Goal: Navigation & Orientation: Find specific page/section

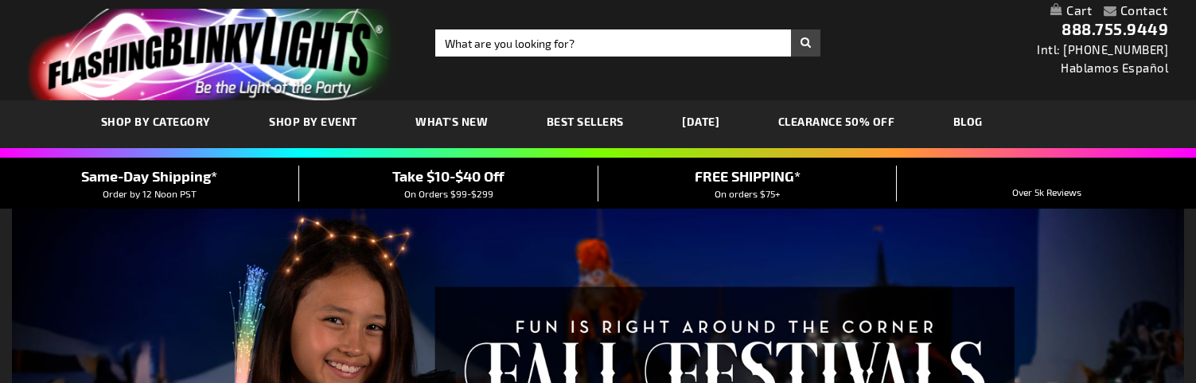
type input "adminchris"
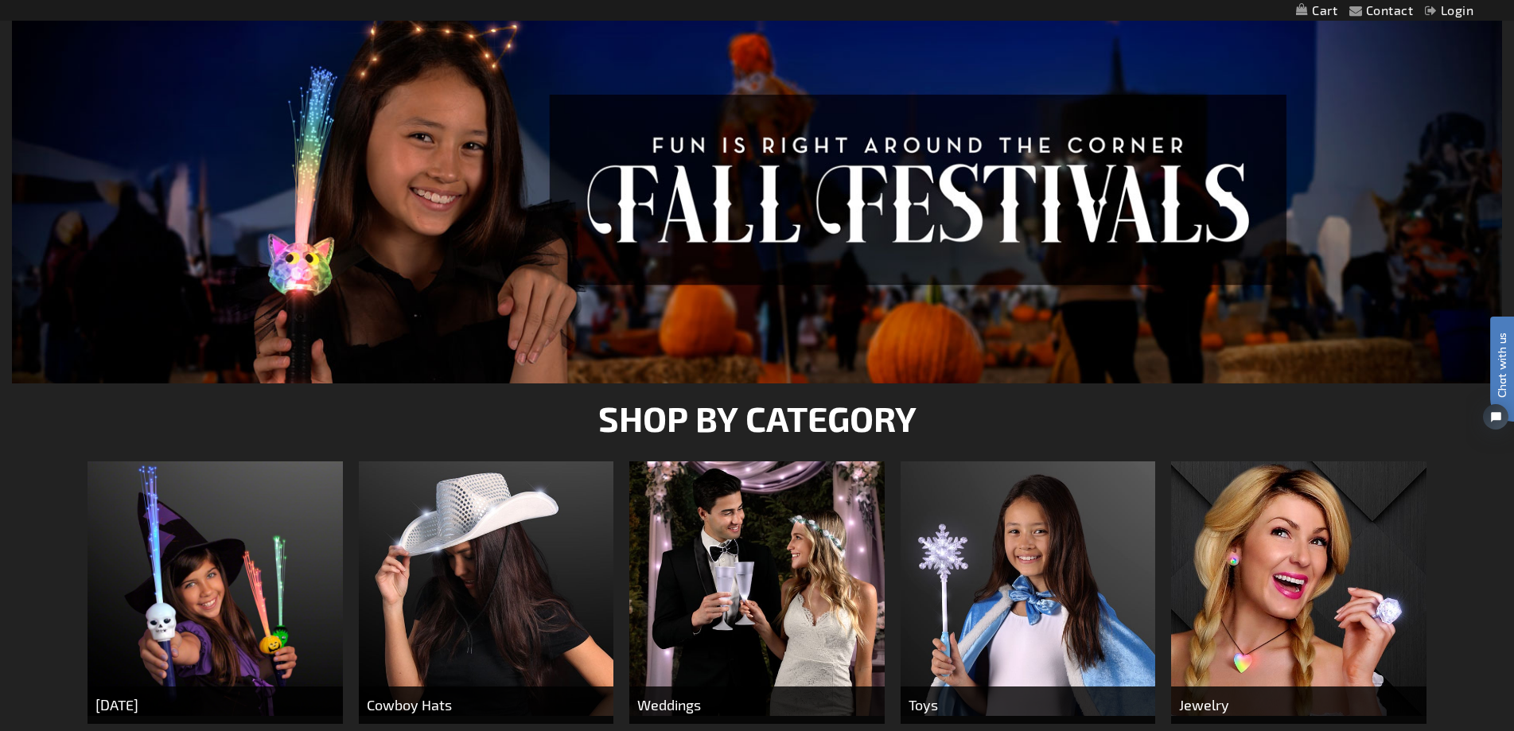
scroll to position [398, 0]
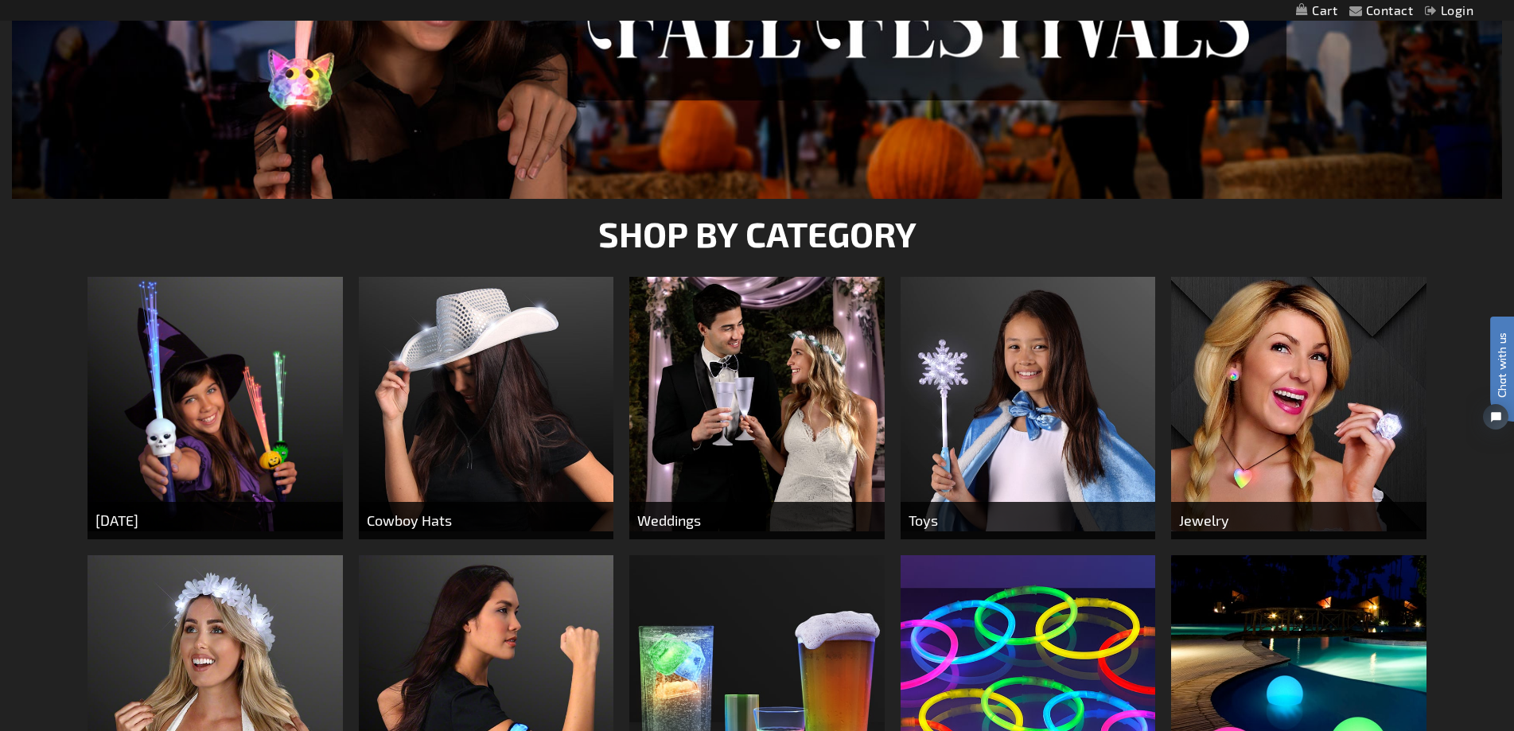
click at [473, 382] on img at bounding box center [486, 404] width 255 height 255
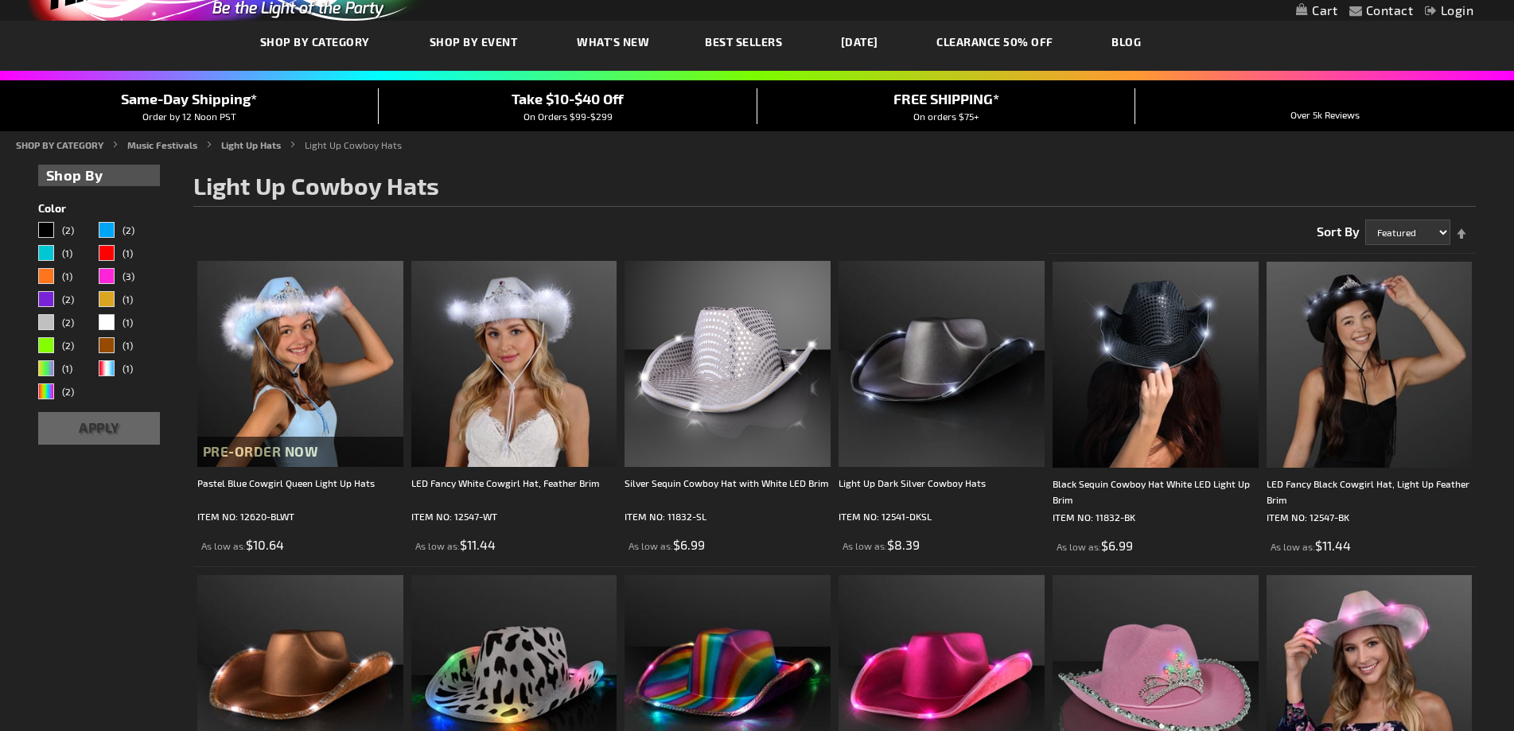
type input "adminchris"
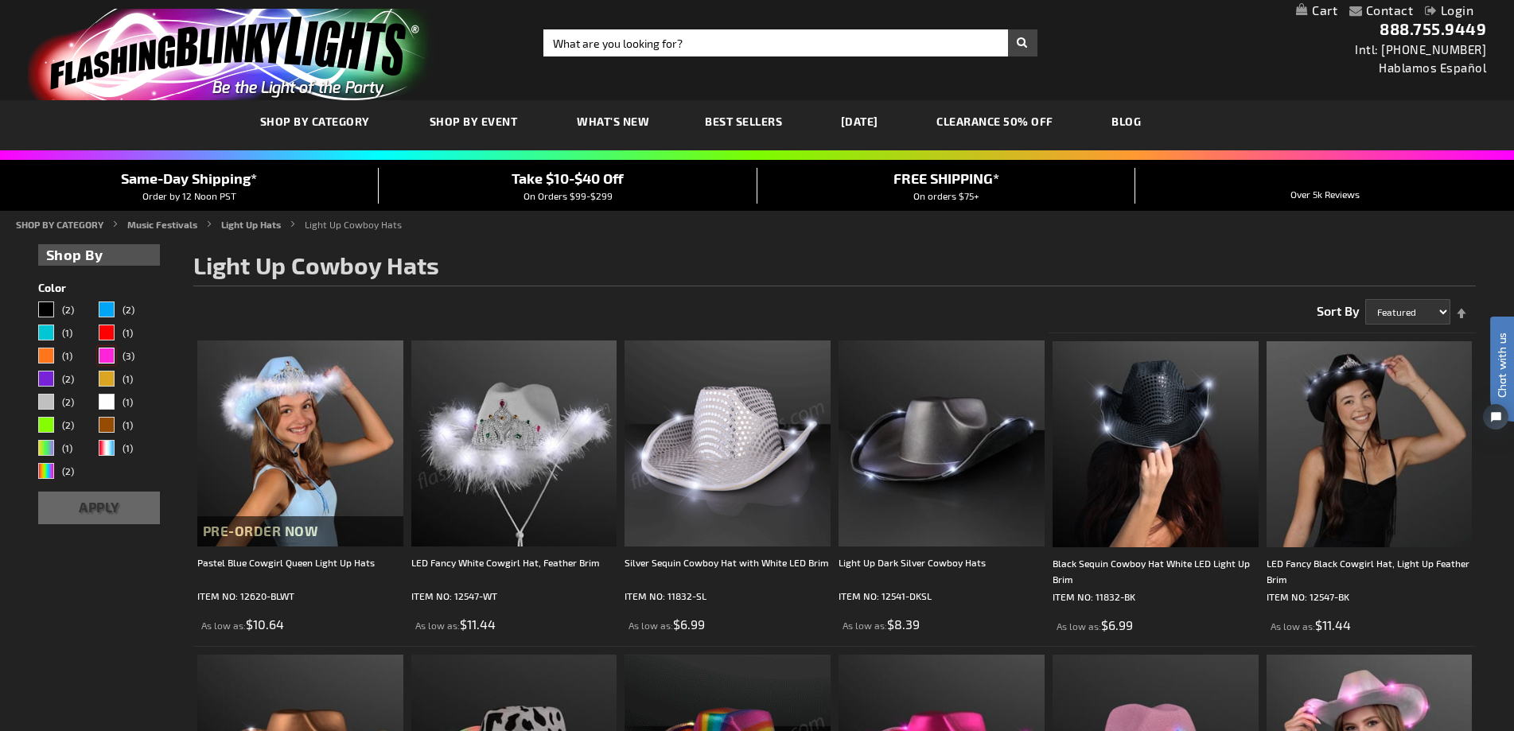
click at [110, 364] on div "Pink" at bounding box center [107, 356] width 16 height 16
click at [107, 374] on div "Gold" at bounding box center [107, 379] width 16 height 16
click at [103, 503] on button "Apply" at bounding box center [99, 508] width 123 height 33
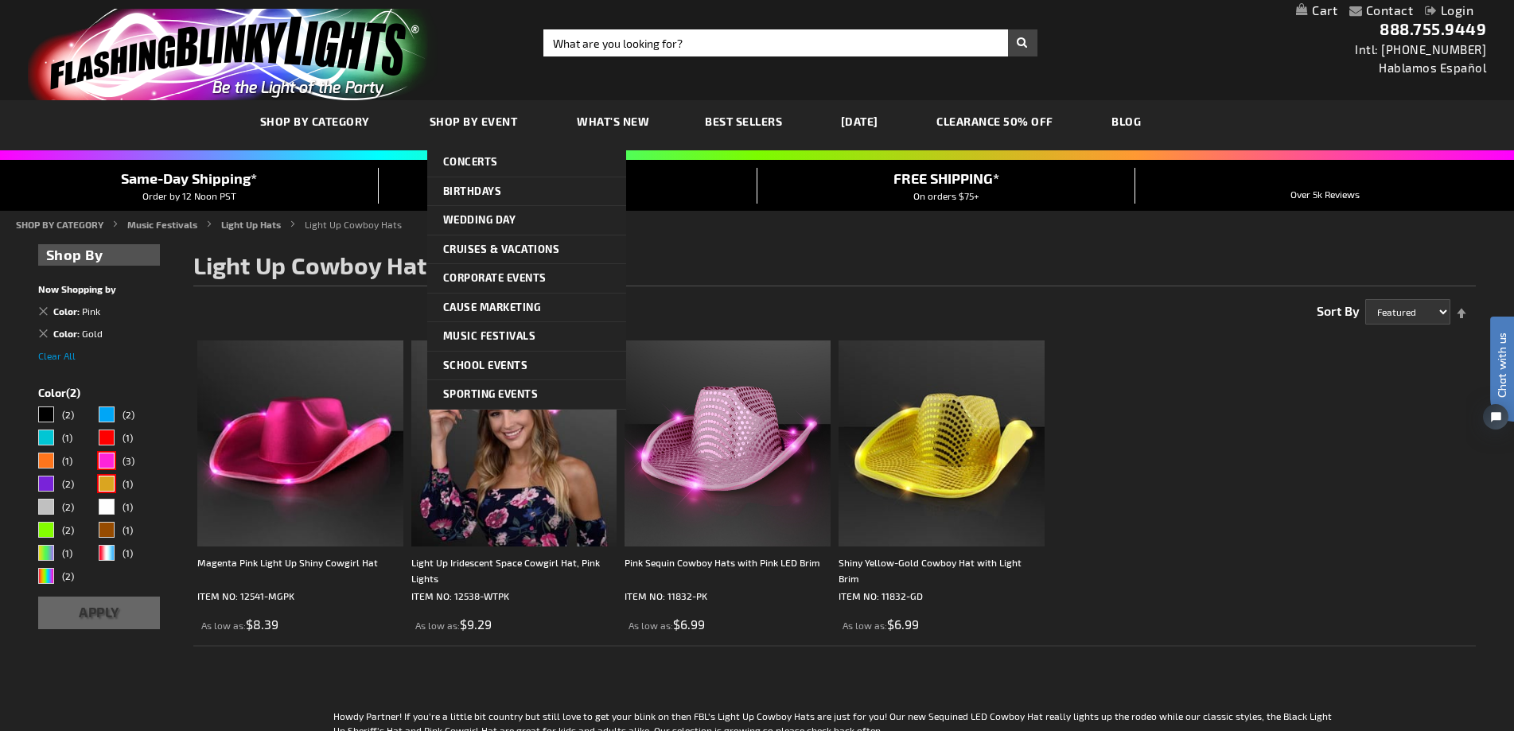
click at [470, 123] on span "Shop By Event" at bounding box center [474, 122] width 88 height 14
click at [457, 164] on span "Concerts" at bounding box center [470, 161] width 55 height 13
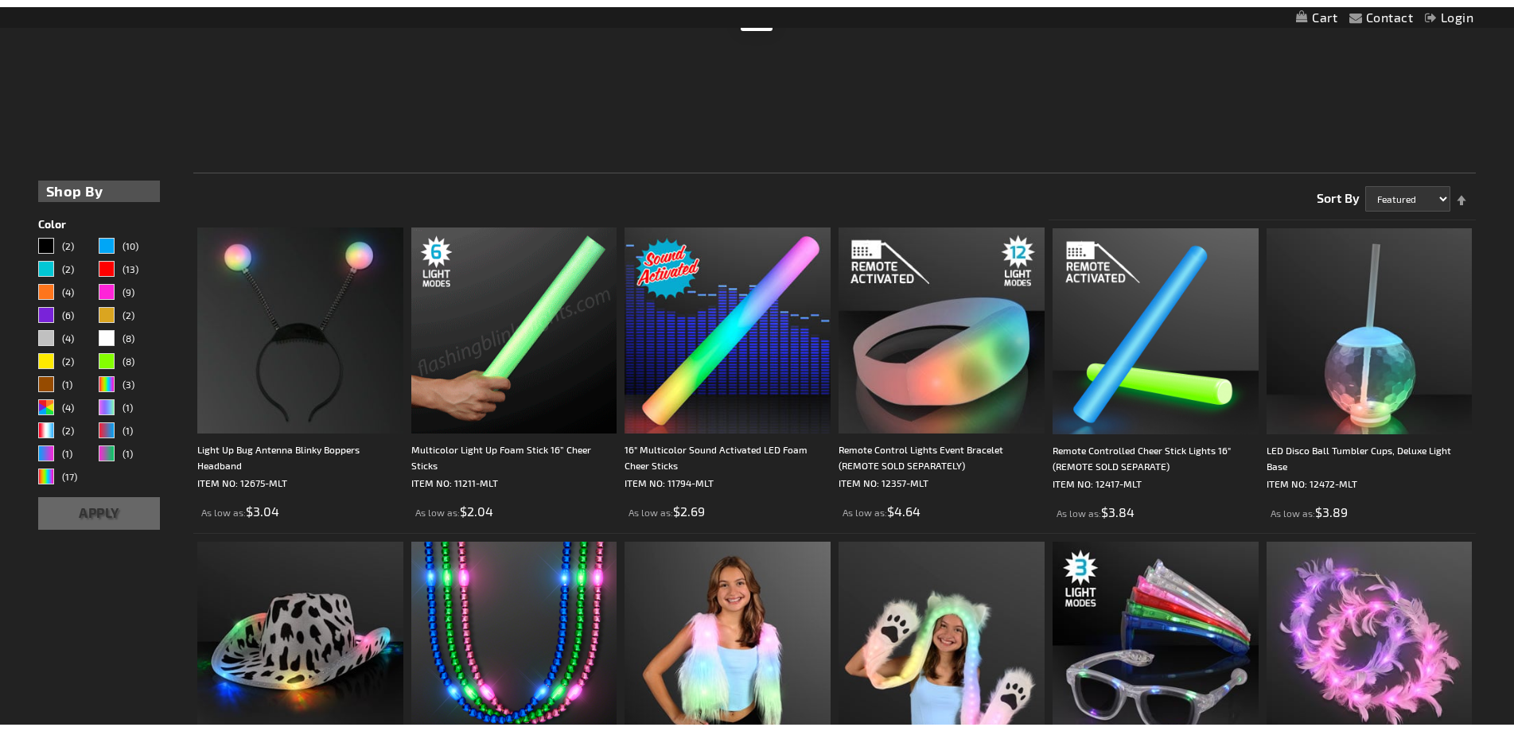
scroll to position [398, 0]
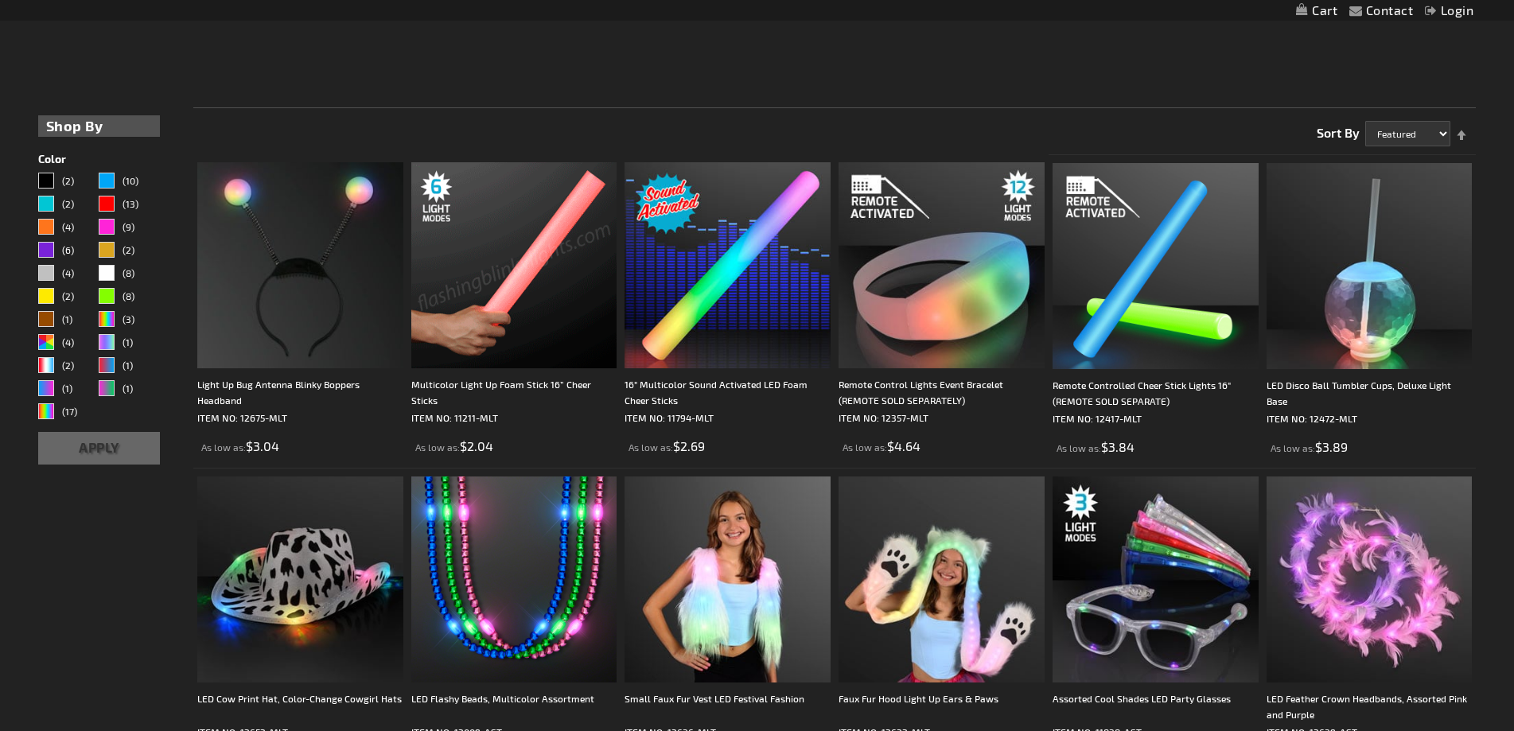
type input "adminchris"
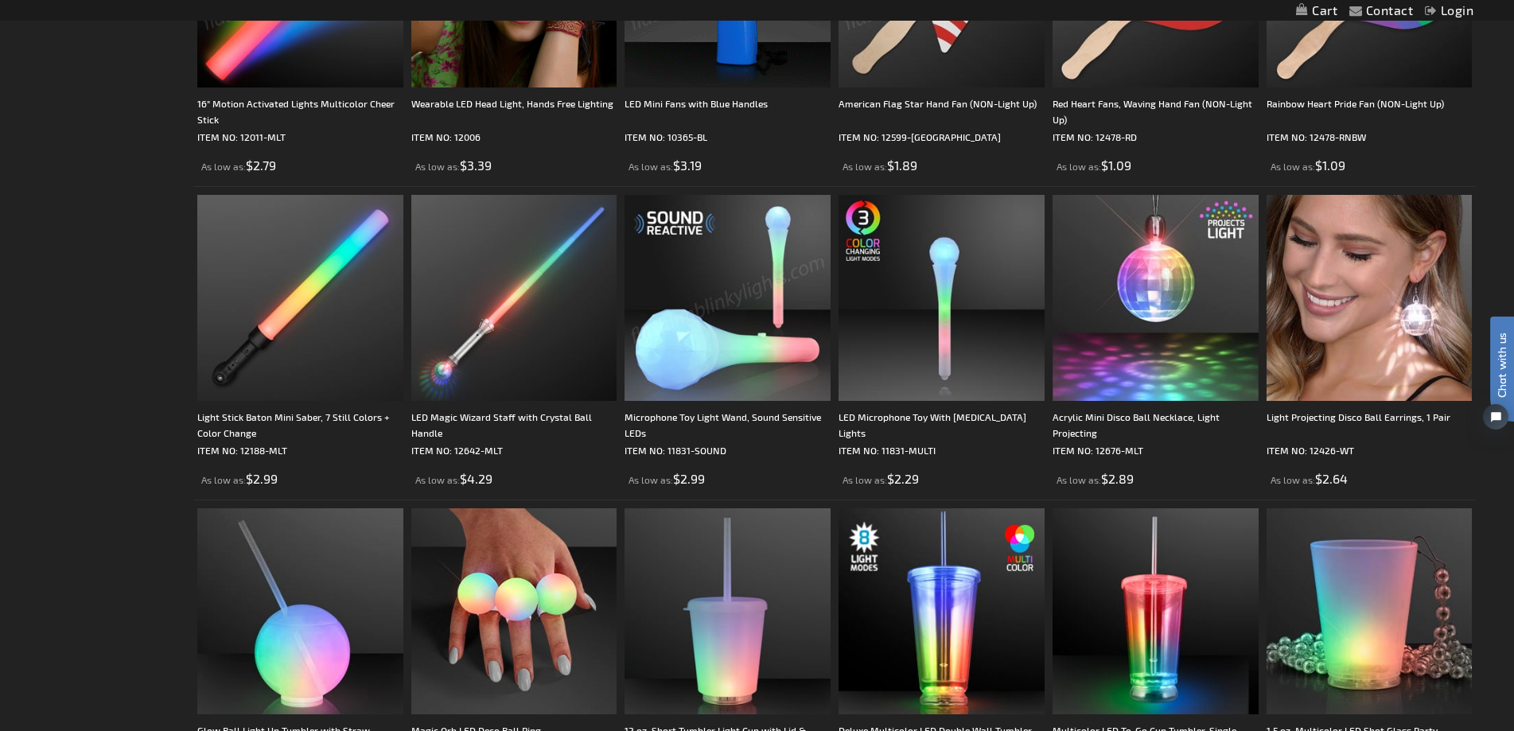
scroll to position [3438, 0]
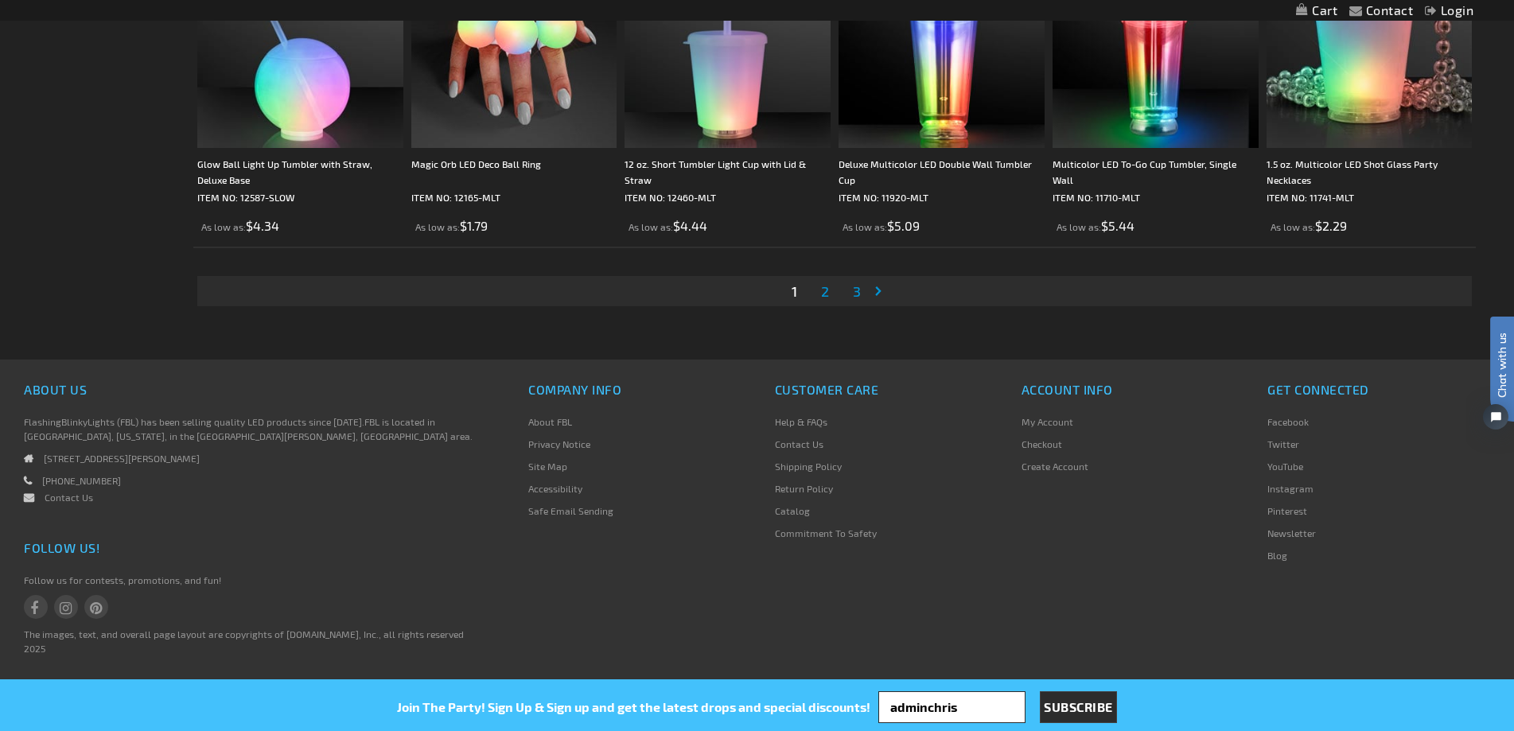
click at [821, 295] on span "2" at bounding box center [825, 291] width 8 height 18
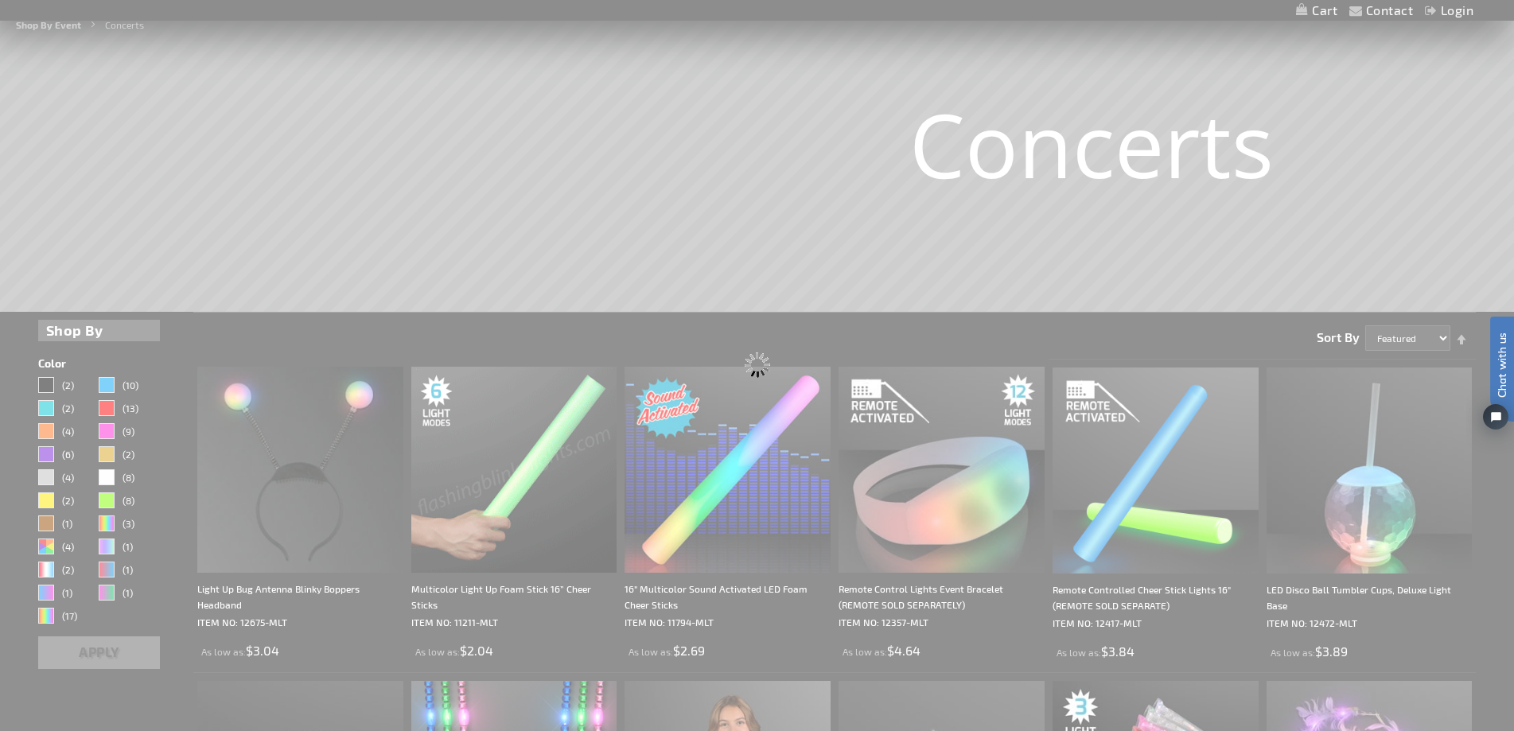
scroll to position [0, 0]
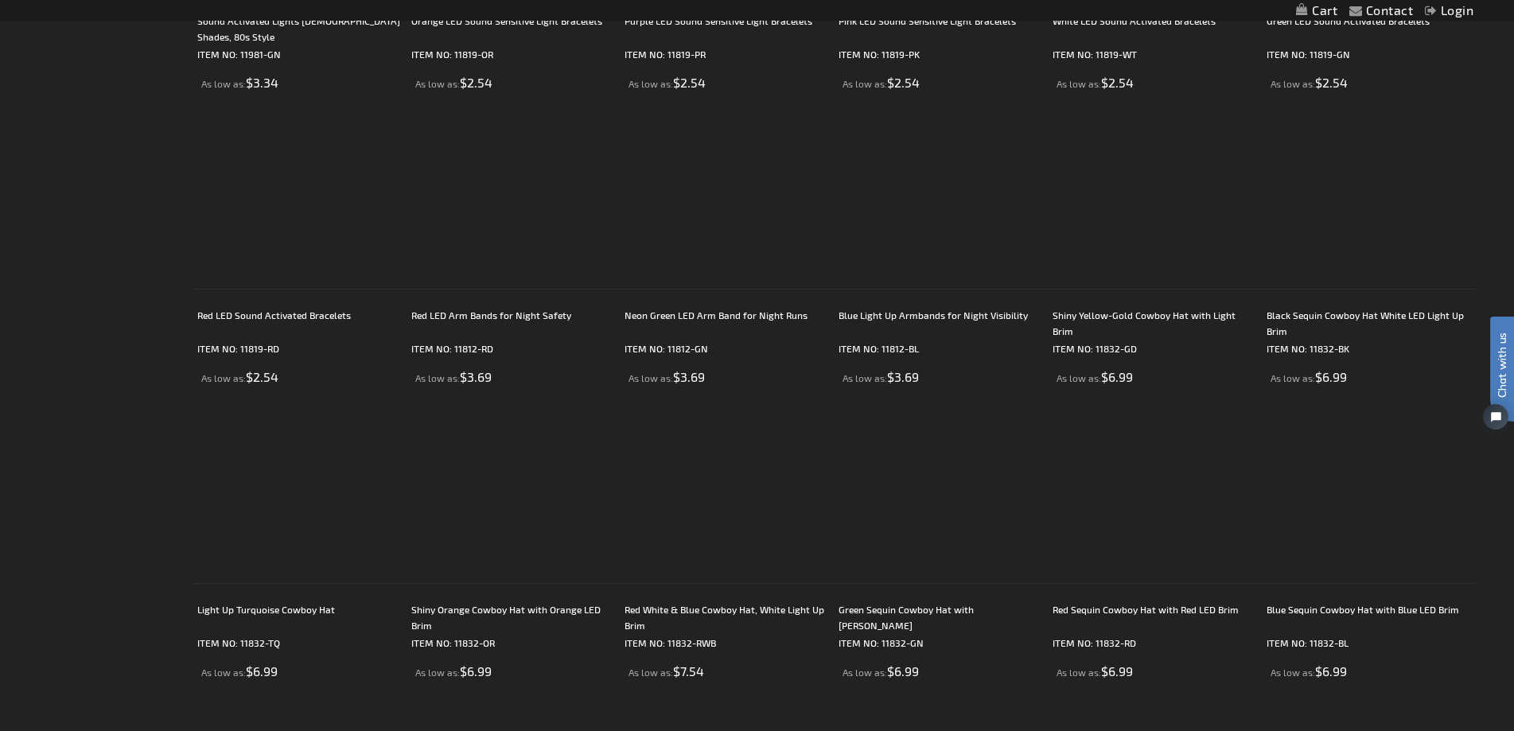
scroll to position [1529, 0]
